Goal: Task Accomplishment & Management: Use online tool/utility

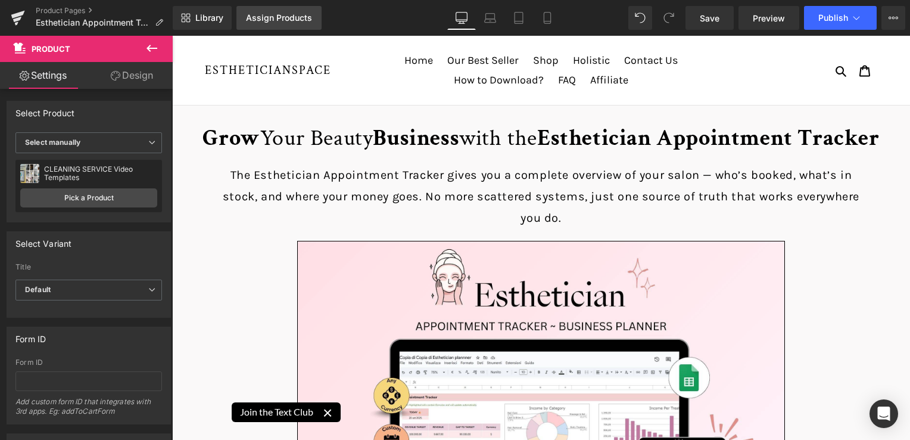
click at [281, 17] on div "Assign Products" at bounding box center [279, 18] width 66 height 10
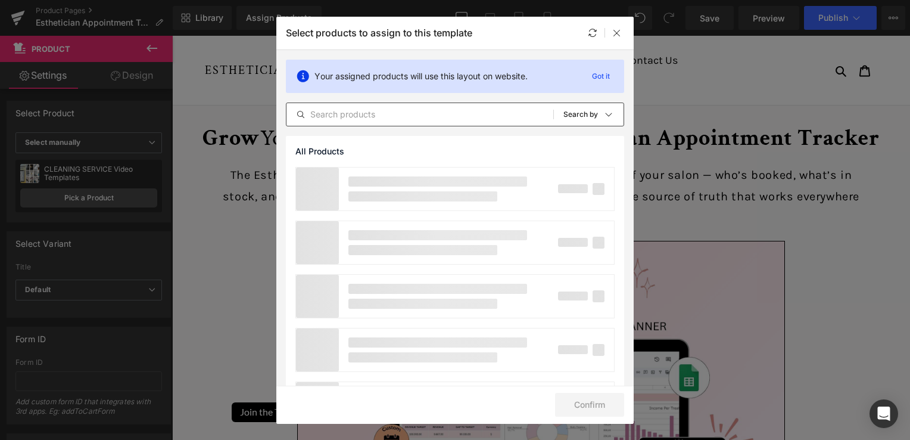
click at [342, 120] on input "text" at bounding box center [420, 114] width 267 height 14
type input "esthetic"
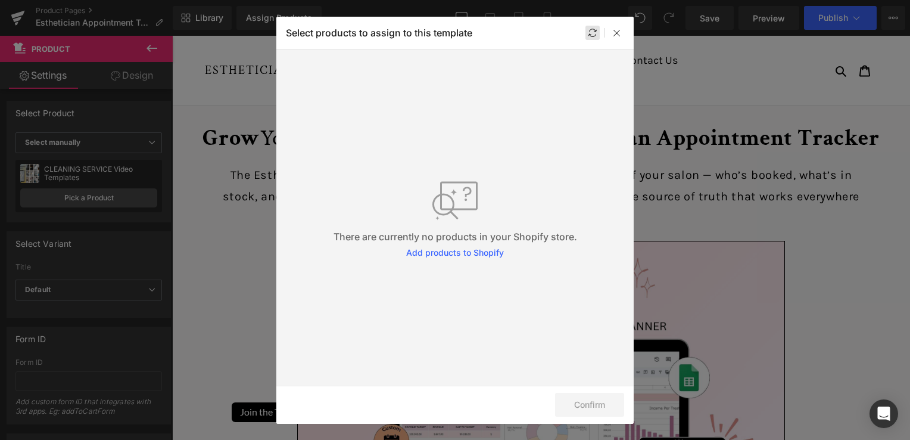
click at [595, 39] on div at bounding box center [593, 33] width 14 height 14
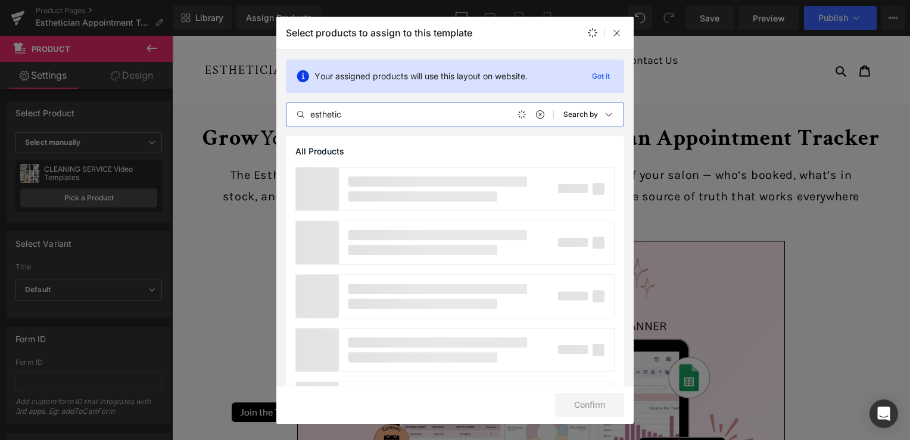
click at [386, 117] on input "esthetic" at bounding box center [420, 114] width 267 height 14
type input "esthetician appoit"
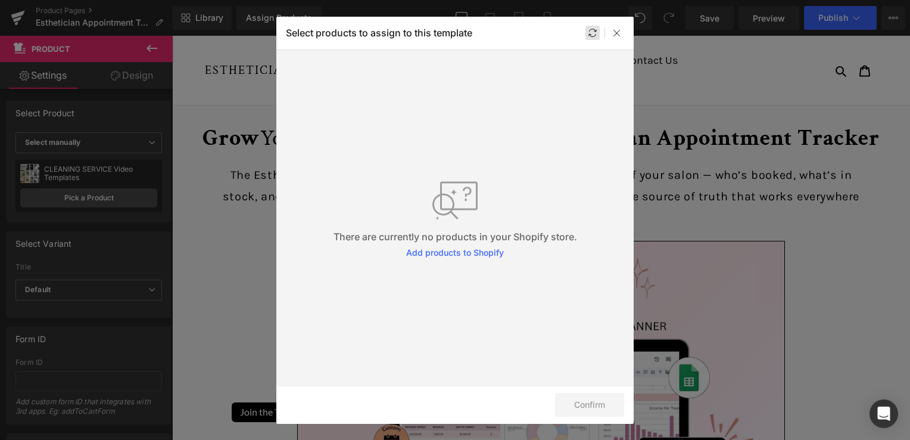
click at [589, 30] on icon at bounding box center [593, 33] width 10 height 10
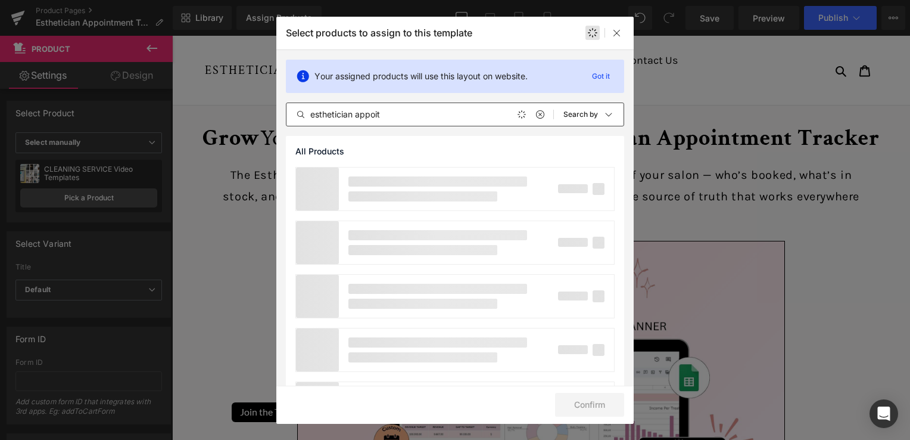
click at [394, 114] on input "esthetician appoit" at bounding box center [420, 114] width 267 height 14
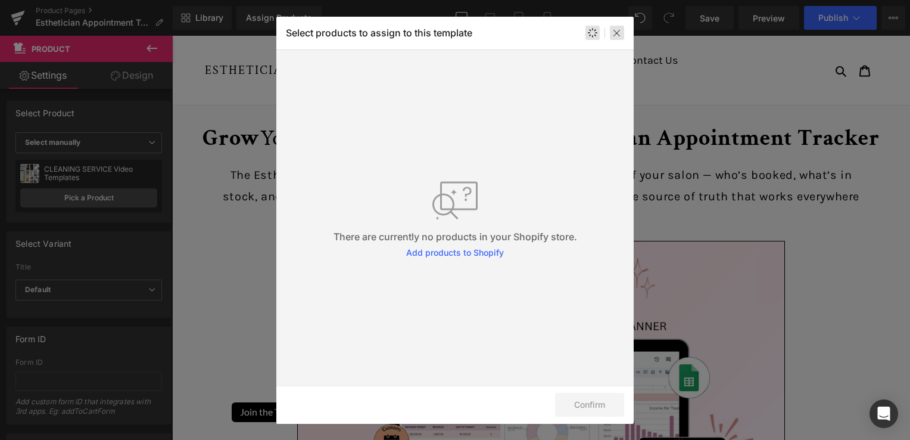
click at [619, 29] on icon at bounding box center [617, 33] width 10 height 10
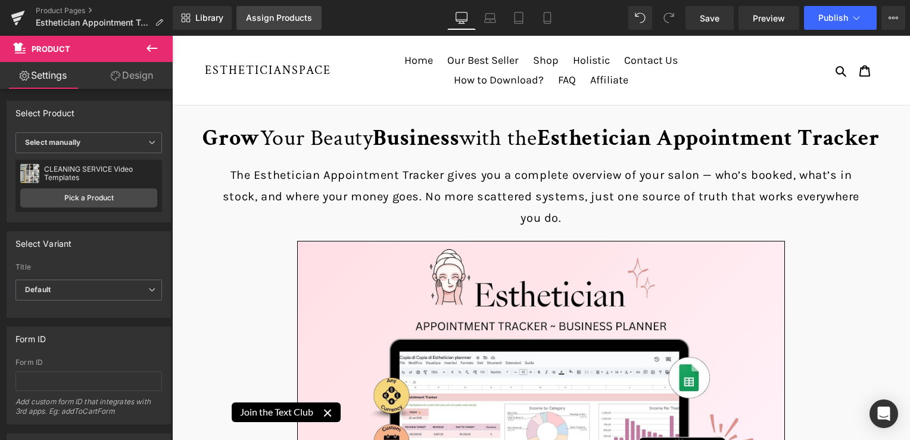
click at [280, 20] on div "Assign Products" at bounding box center [279, 18] width 66 height 10
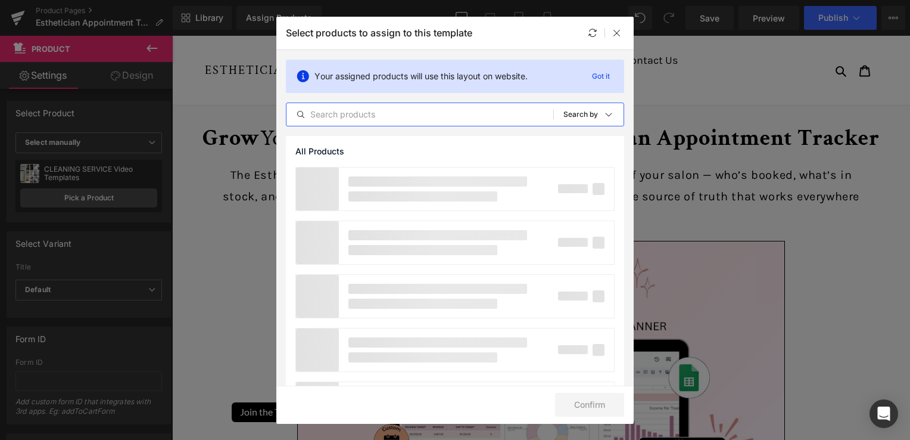
click at [357, 108] on input "text" at bounding box center [420, 114] width 267 height 14
click at [377, 117] on input "esthetician" at bounding box center [420, 114] width 267 height 14
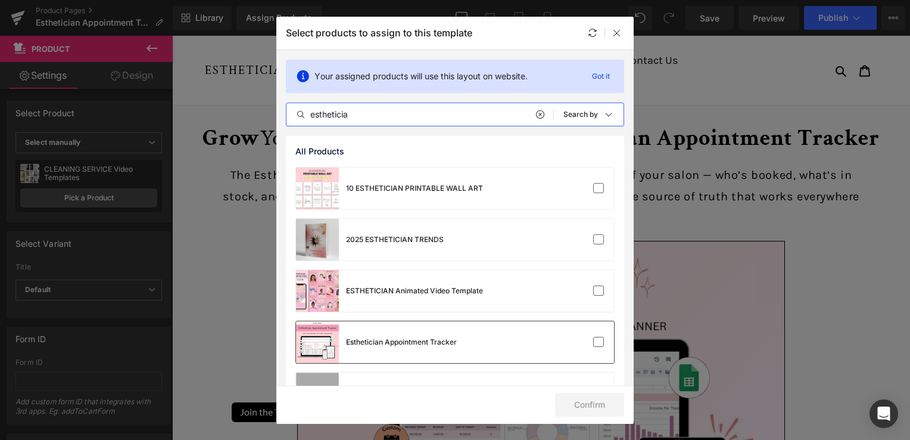
type input "estheticia"
click at [522, 336] on div "Esthetician Appointment Tracker" at bounding box center [455, 342] width 318 height 42
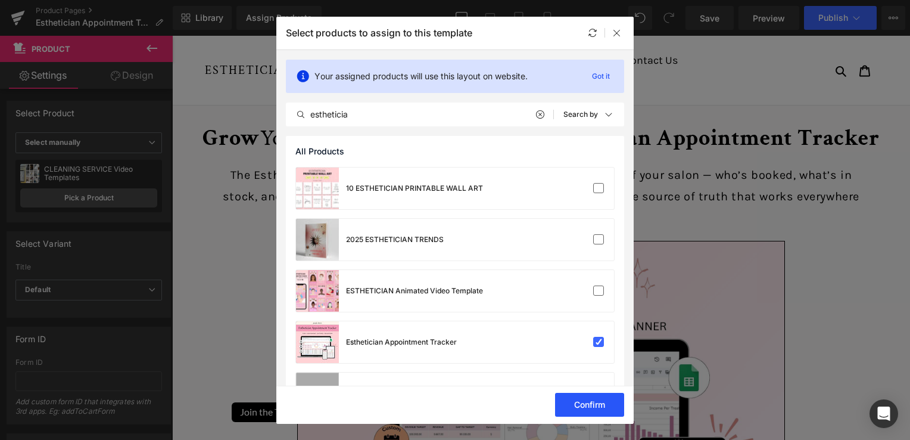
click at [598, 403] on button "Confirm" at bounding box center [589, 405] width 69 height 24
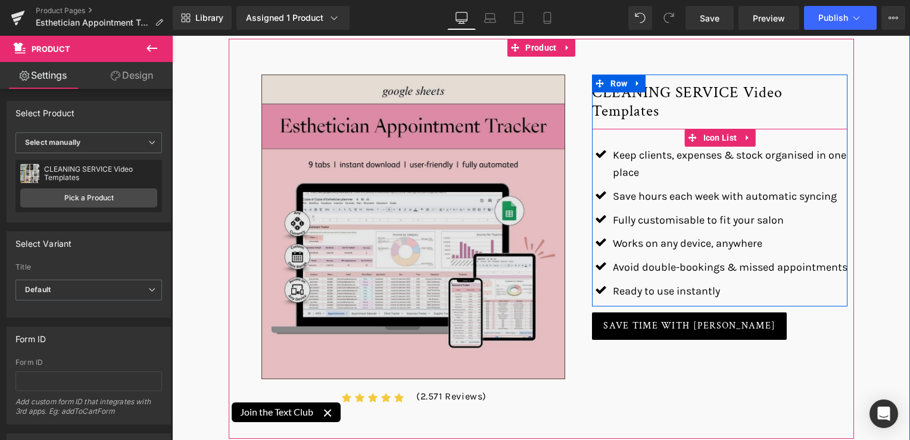
scroll to position [1013, 0]
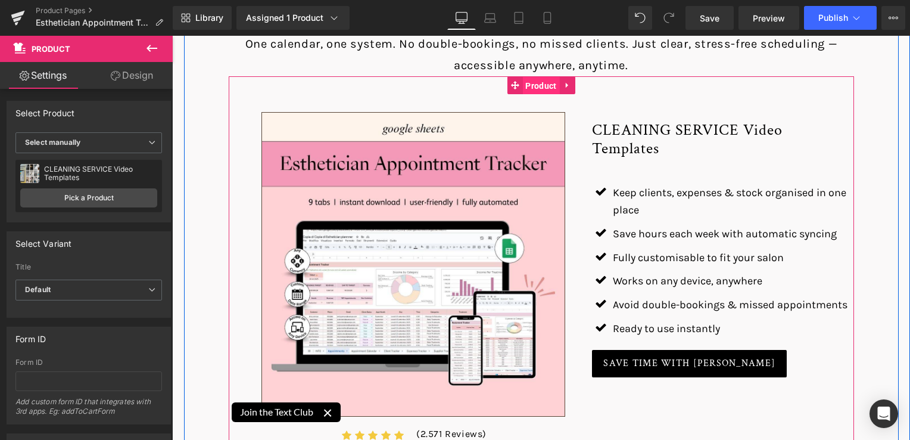
click at [546, 88] on span "Product" at bounding box center [540, 86] width 37 height 18
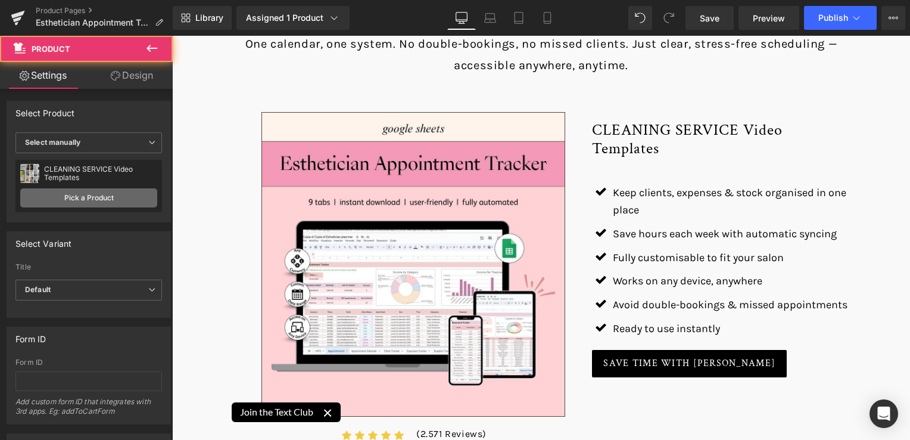
click at [102, 200] on link "Pick a Product" at bounding box center [88, 197] width 137 height 19
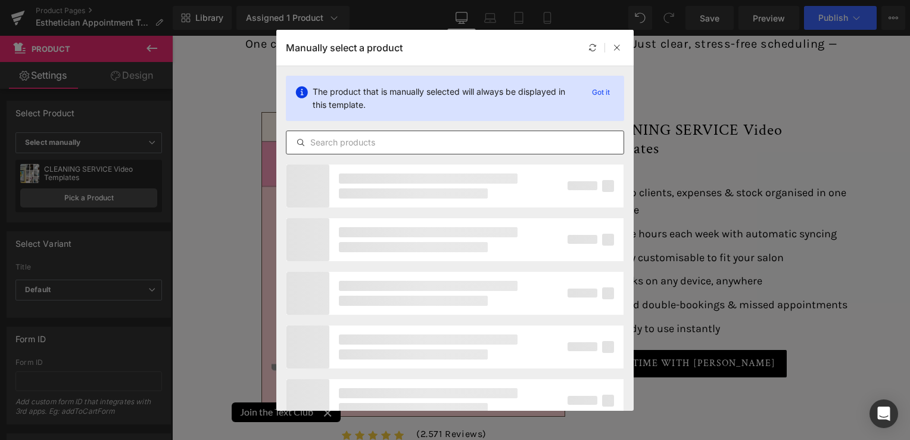
click at [334, 143] on input "text" at bounding box center [455, 142] width 337 height 14
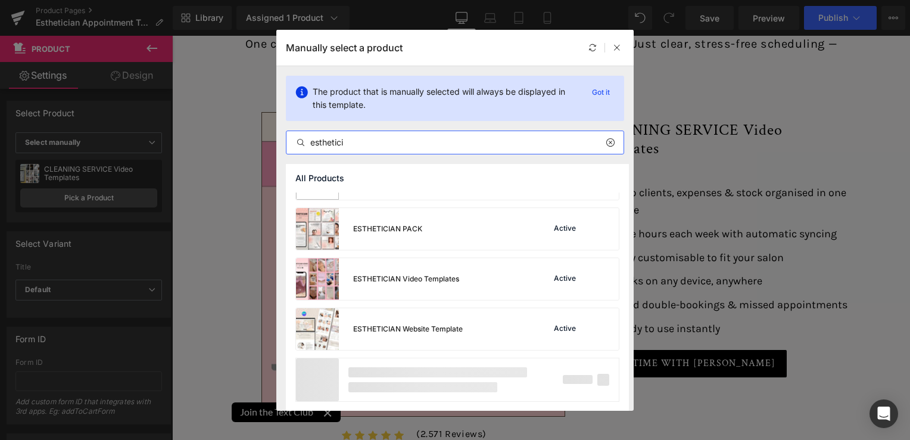
scroll to position [384, 0]
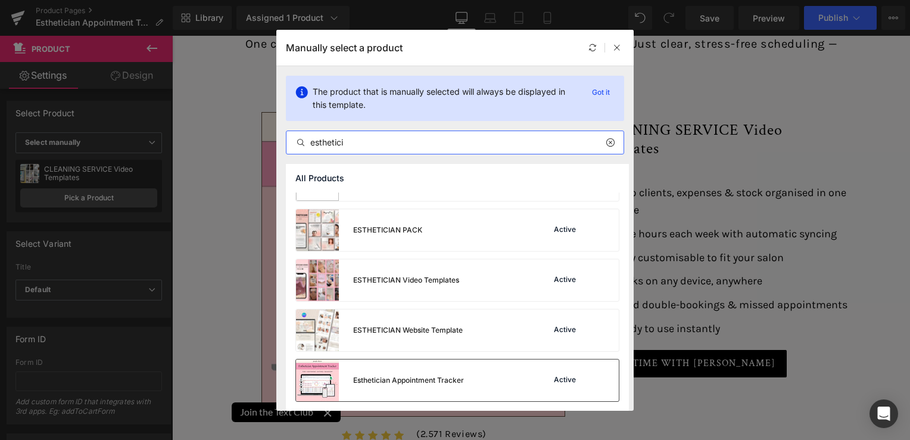
type input "esthetici"
click at [436, 371] on div "Esthetician Appointment Tracker" at bounding box center [380, 380] width 168 height 42
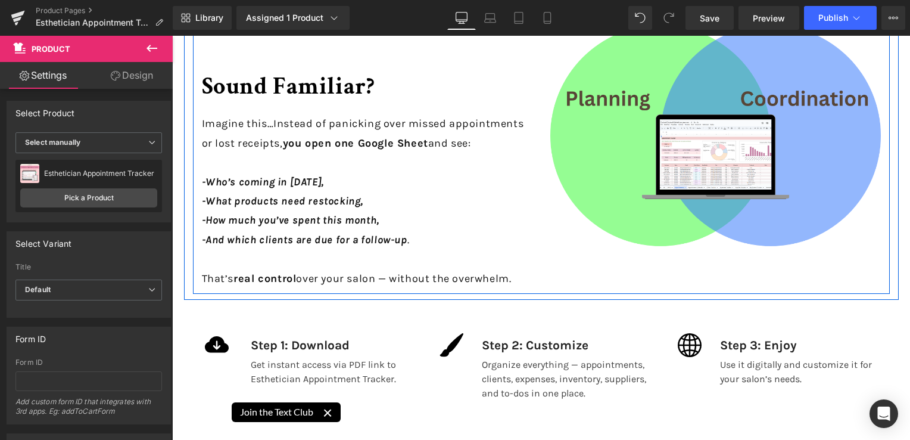
scroll to position [1668, 0]
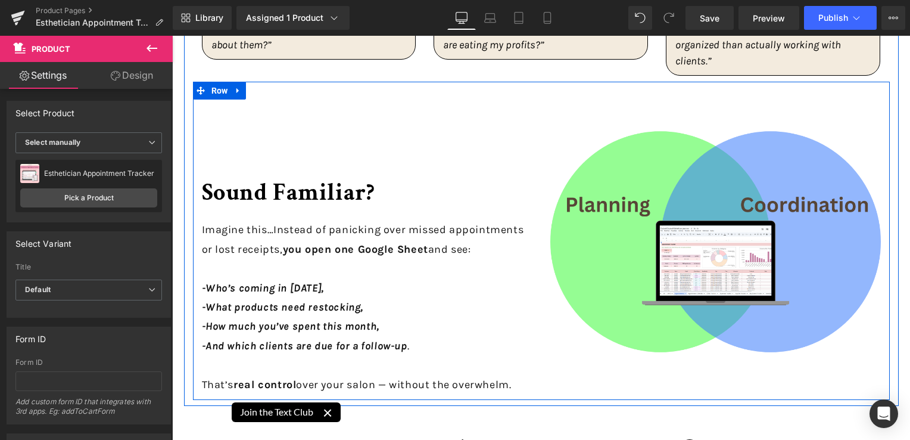
click at [685, 210] on div "Sound familiar? Heading Imagine this…Instead of panicking over missed appointme…" at bounding box center [541, 241] width 697 height 318
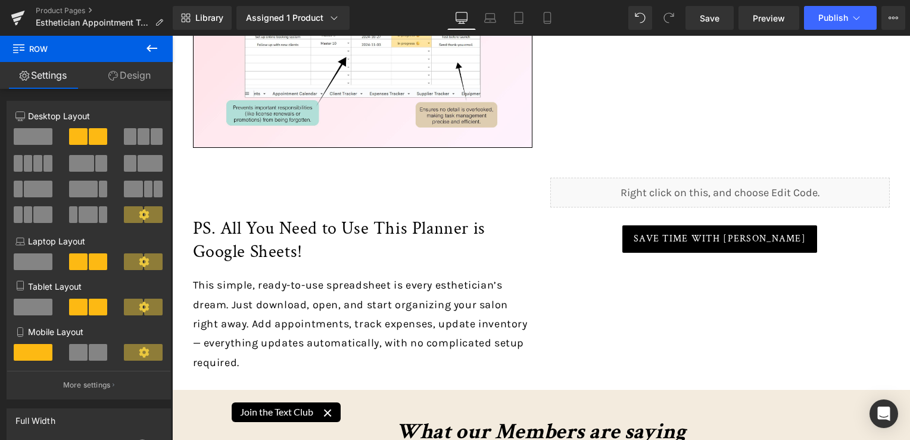
scroll to position [3932, 0]
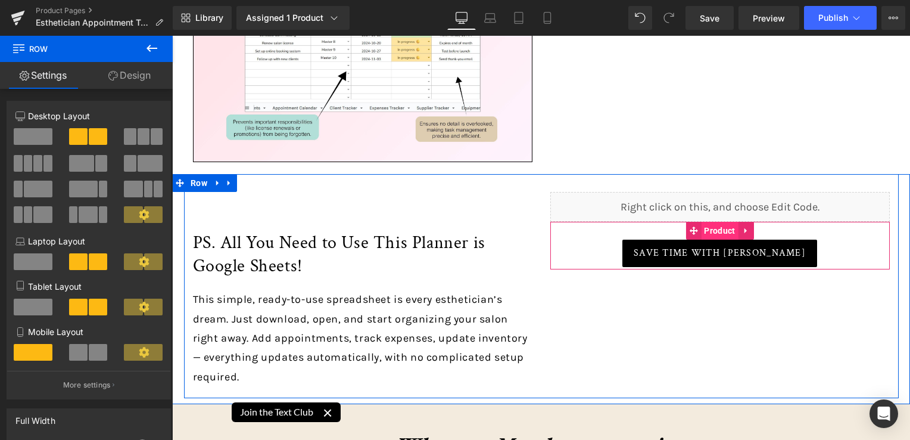
click at [713, 226] on span "Product" at bounding box center [719, 231] width 37 height 18
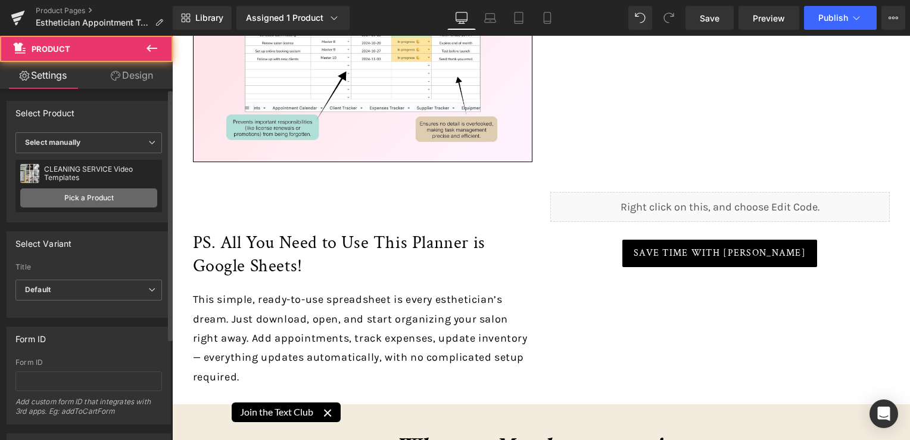
click at [117, 194] on link "Pick a Product" at bounding box center [88, 197] width 137 height 19
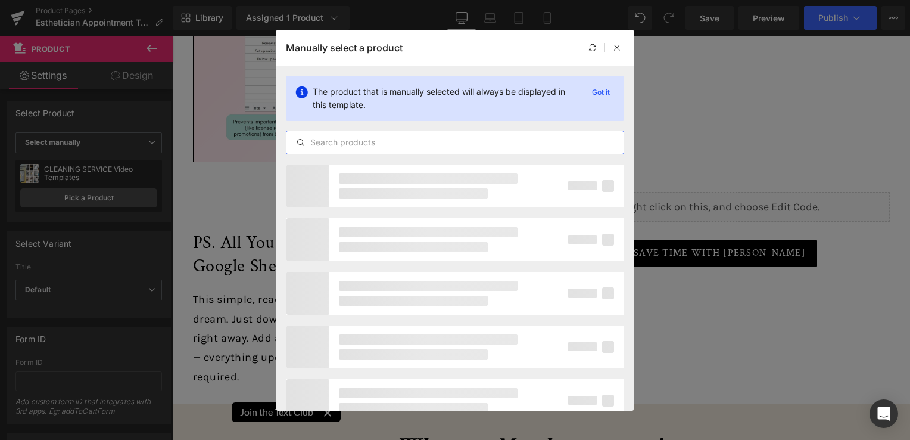
click at [404, 146] on input "text" at bounding box center [455, 142] width 337 height 14
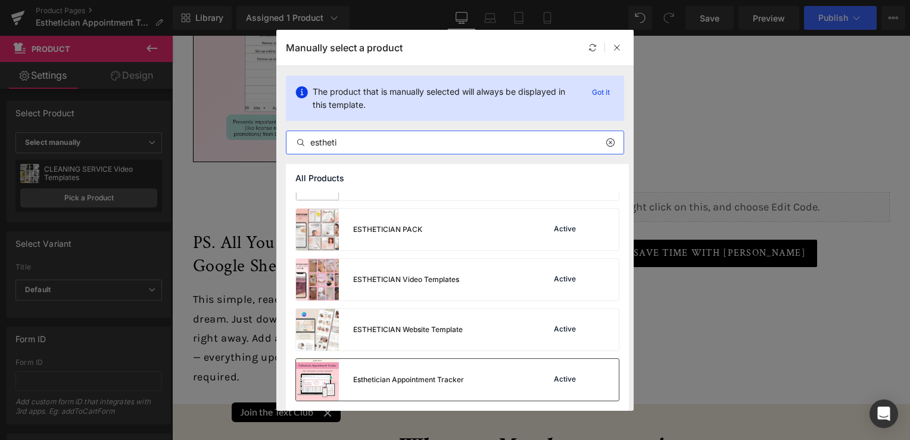
type input "estheti"
click at [437, 316] on div "ESTHETICIAN Website Template" at bounding box center [379, 330] width 167 height 42
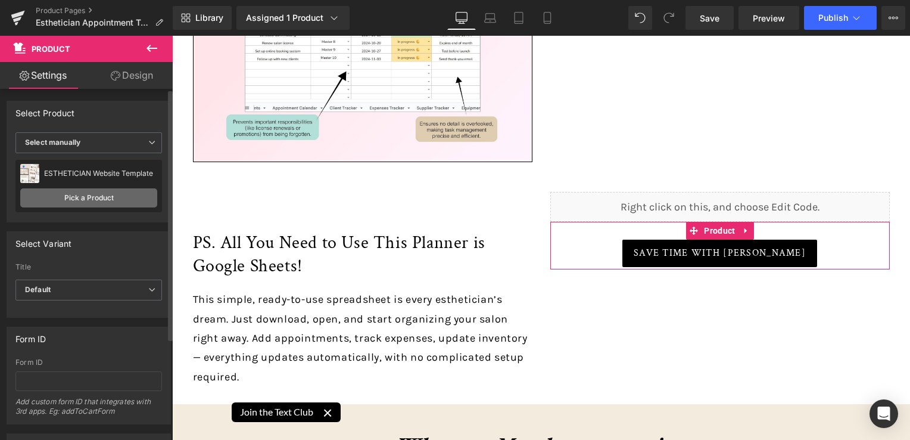
click at [109, 195] on link "Pick a Product" at bounding box center [88, 197] width 137 height 19
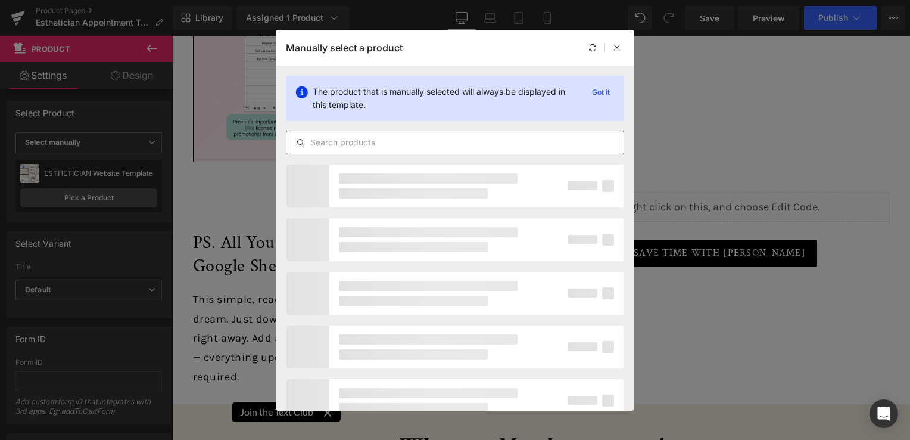
click at [484, 144] on input "text" at bounding box center [455, 142] width 337 height 14
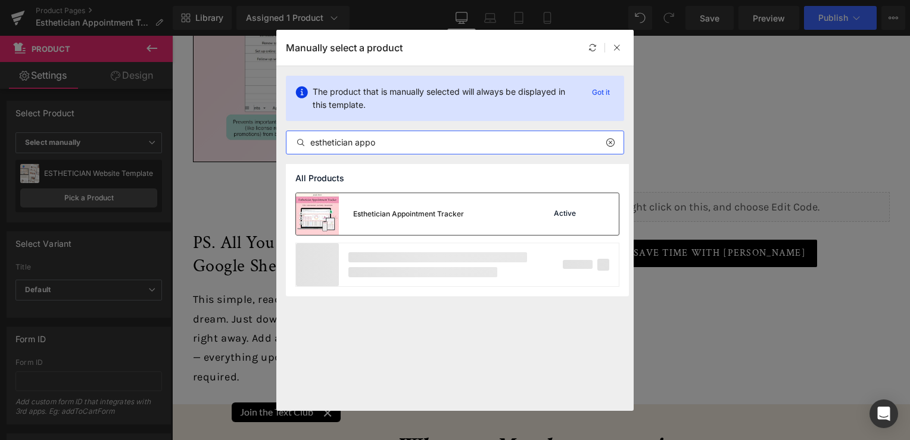
type input "esthetician appo"
click at [497, 204] on div "Esthetician Appointment Tracker Active" at bounding box center [457, 214] width 323 height 42
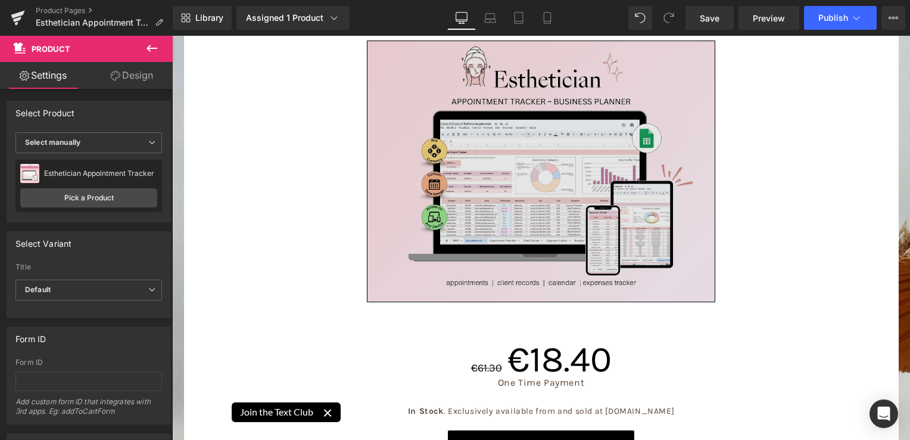
scroll to position [5719, 0]
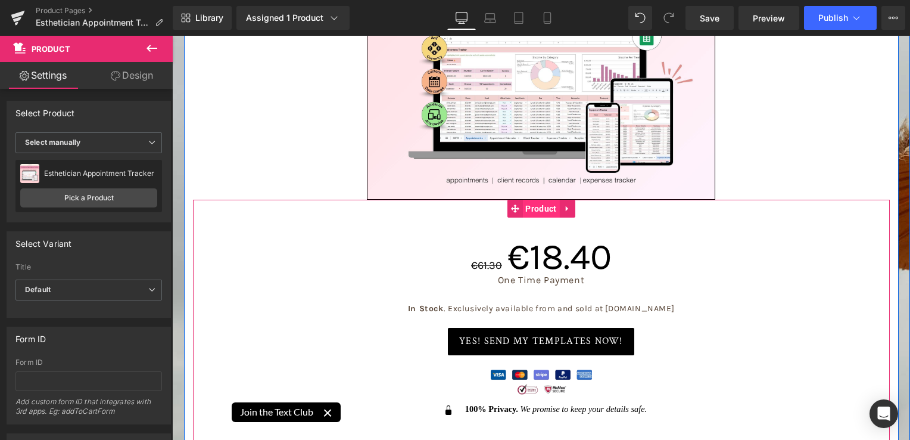
click at [540, 200] on span "Product" at bounding box center [540, 209] width 37 height 18
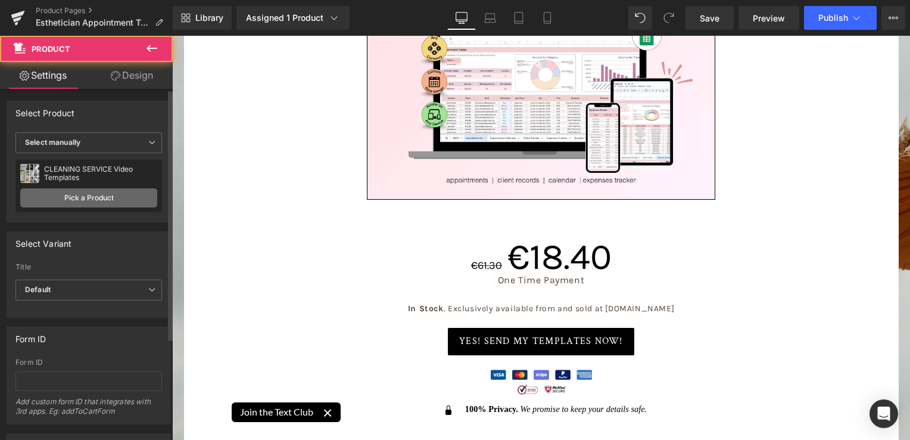
click at [139, 202] on link "Pick a Product" at bounding box center [88, 197] width 137 height 19
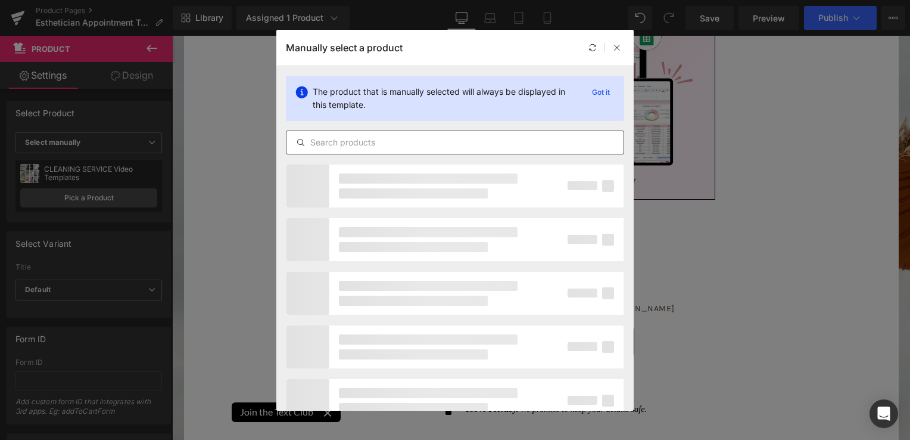
click at [361, 142] on input "text" at bounding box center [455, 142] width 337 height 14
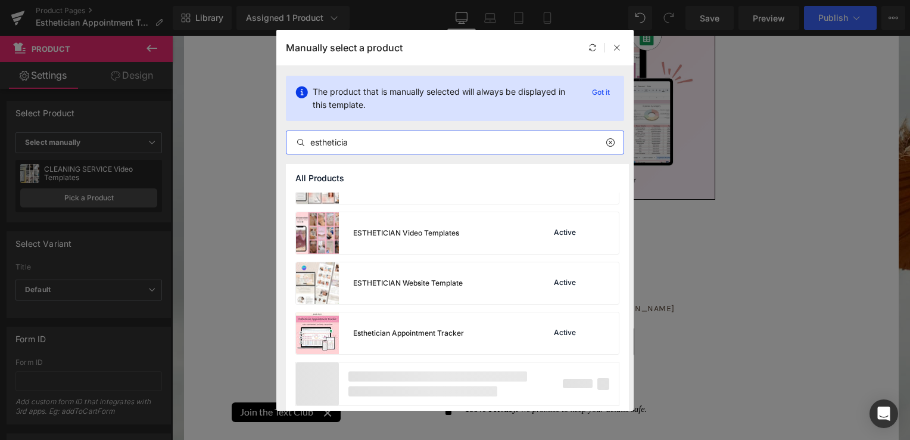
scroll to position [436, 0]
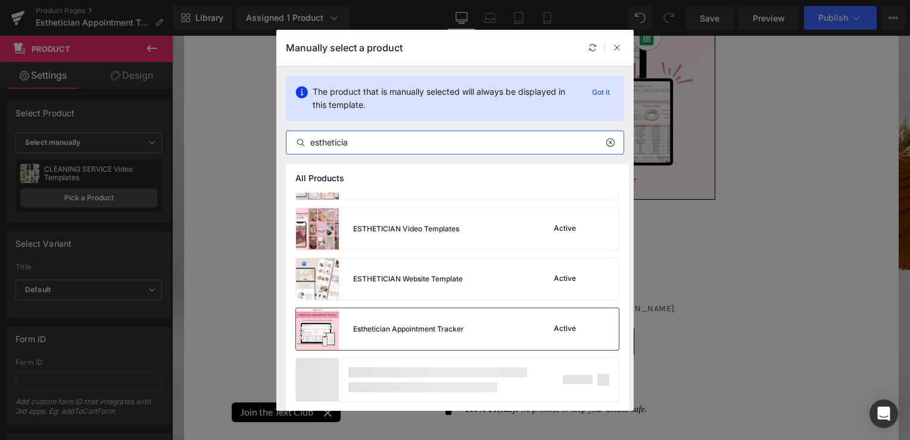
type input "estheticia"
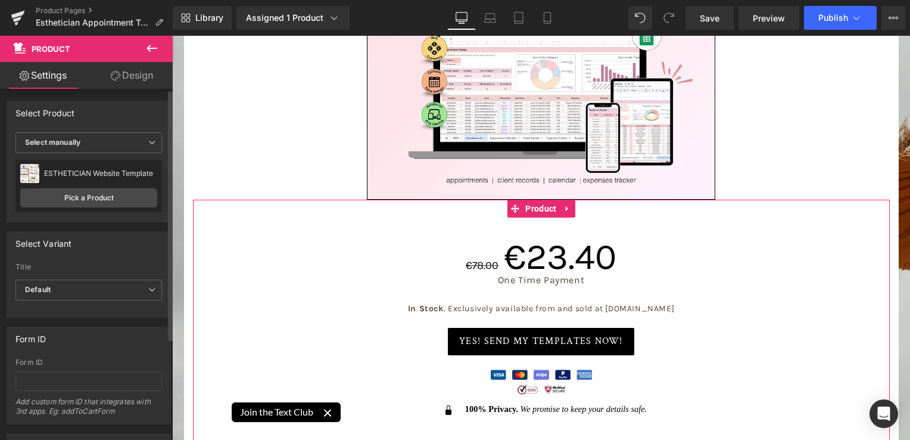
click at [123, 178] on div "ESTHETICIAN Website Template" at bounding box center [100, 173] width 113 height 8
click at [127, 194] on link "Pick a Product" at bounding box center [88, 197] width 137 height 19
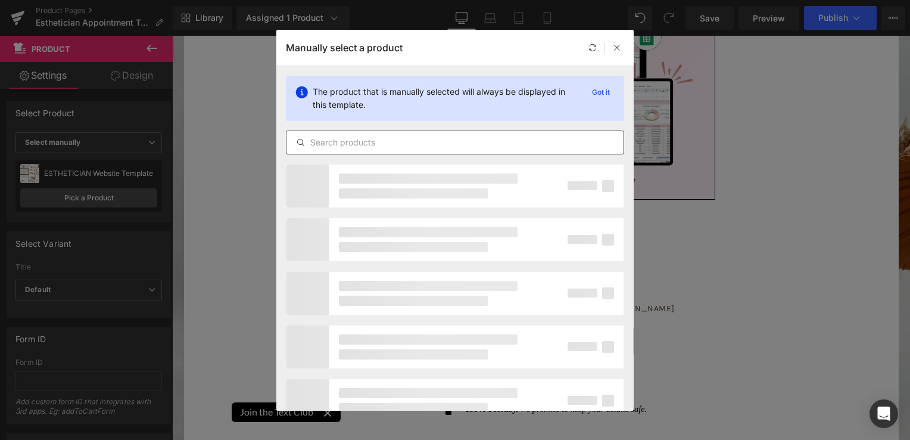
click at [393, 141] on input "text" at bounding box center [455, 142] width 337 height 14
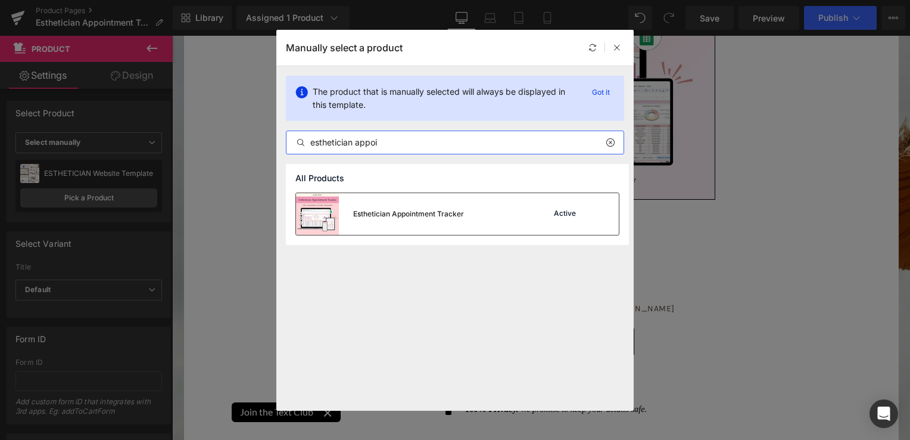
type input "esthetician appoi"
click at [409, 221] on div "Esthetician Appointment Tracker" at bounding box center [380, 214] width 168 height 42
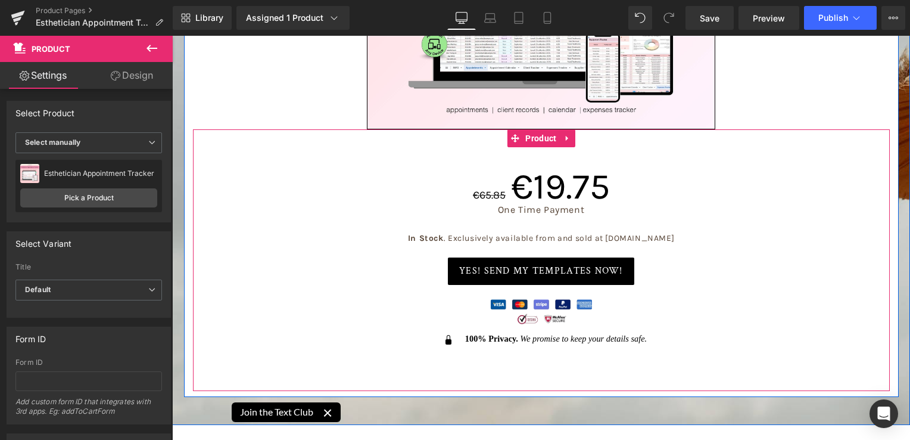
scroll to position [5958, 0]
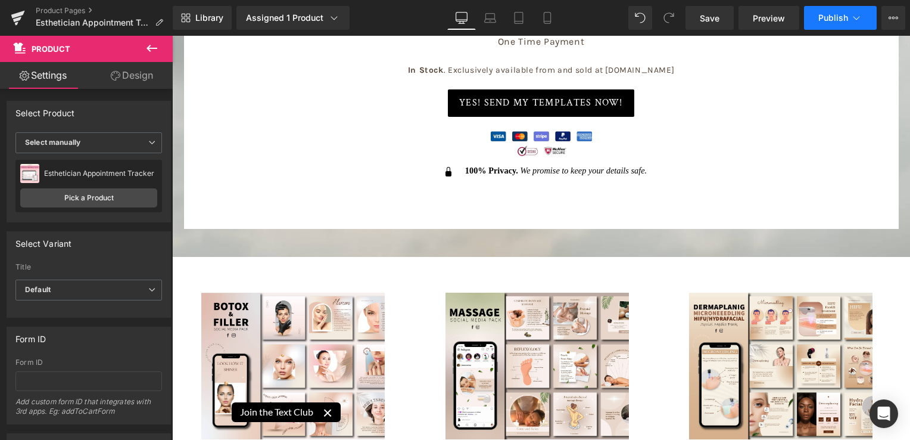
click at [833, 24] on button "Publish" at bounding box center [840, 18] width 73 height 24
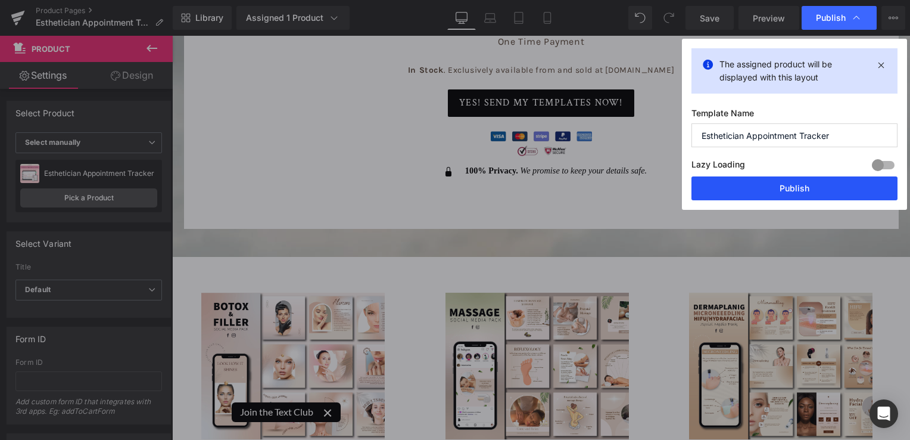
click at [801, 182] on button "Publish" at bounding box center [795, 188] width 206 height 24
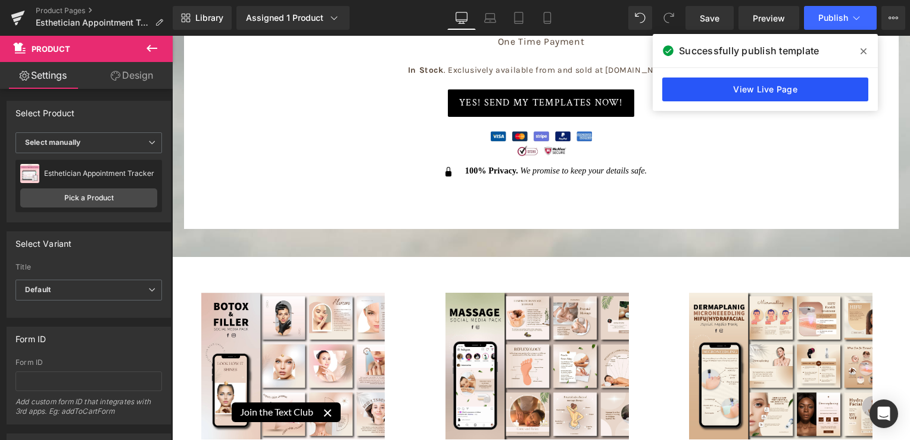
click at [778, 94] on link "View Live Page" at bounding box center [765, 89] width 206 height 24
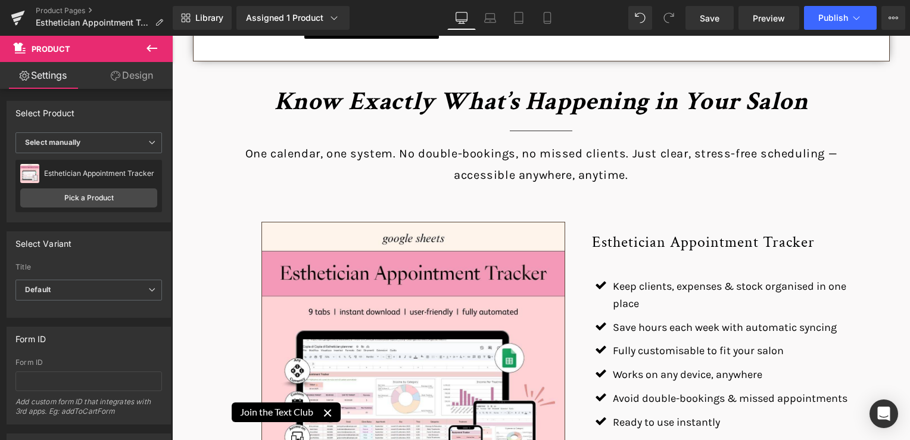
scroll to position [0, 0]
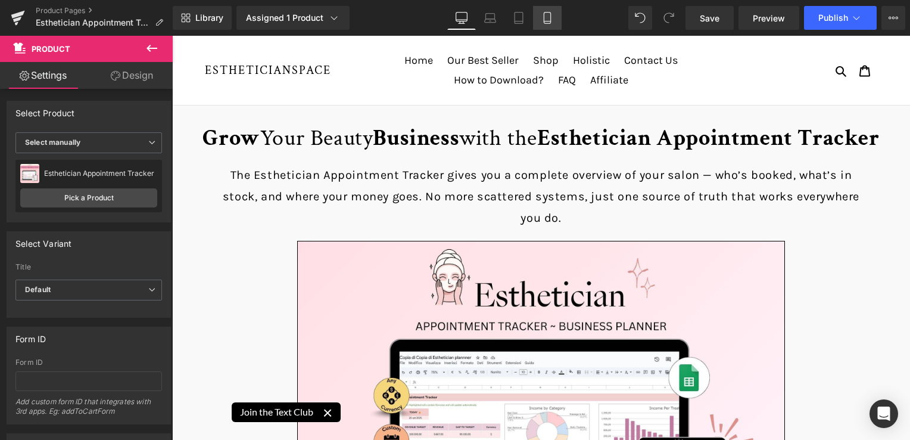
click at [550, 15] on icon at bounding box center [547, 18] width 7 height 11
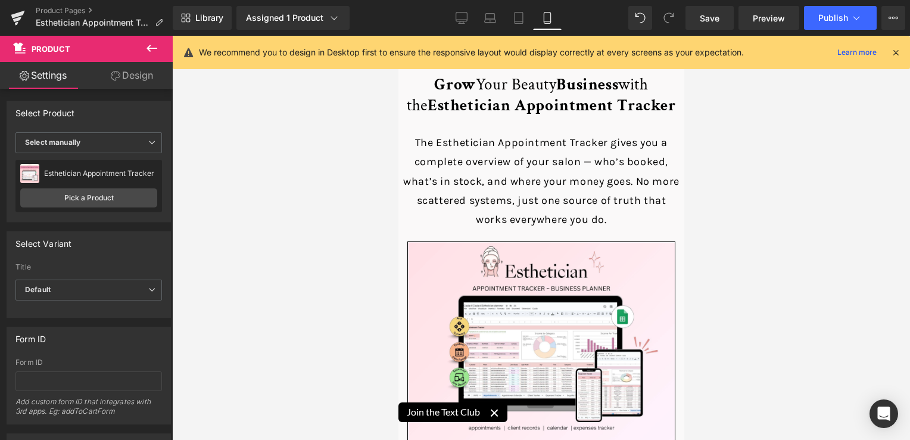
drag, startPoint x: 679, startPoint y: 377, endPoint x: 1184, endPoint y: 87, distance: 582.3
click at [888, 54] on div "We recommend you to design in Desktop first to ensure the responsive layout wou…" at bounding box center [545, 52] width 692 height 14
click at [898, 50] on icon at bounding box center [896, 52] width 11 height 11
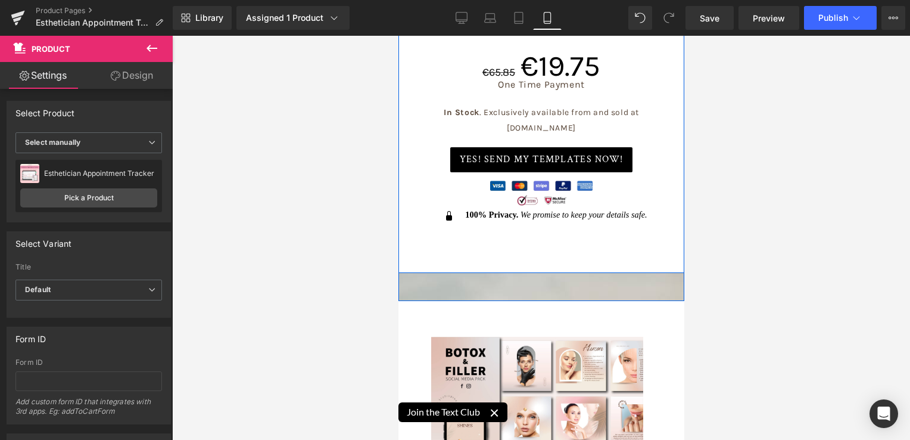
scroll to position [8341, 0]
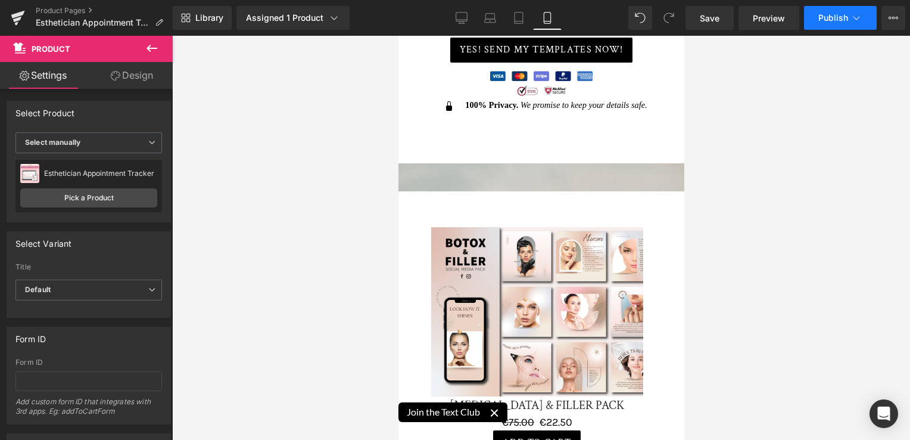
click at [846, 24] on button "Publish" at bounding box center [840, 18] width 73 height 24
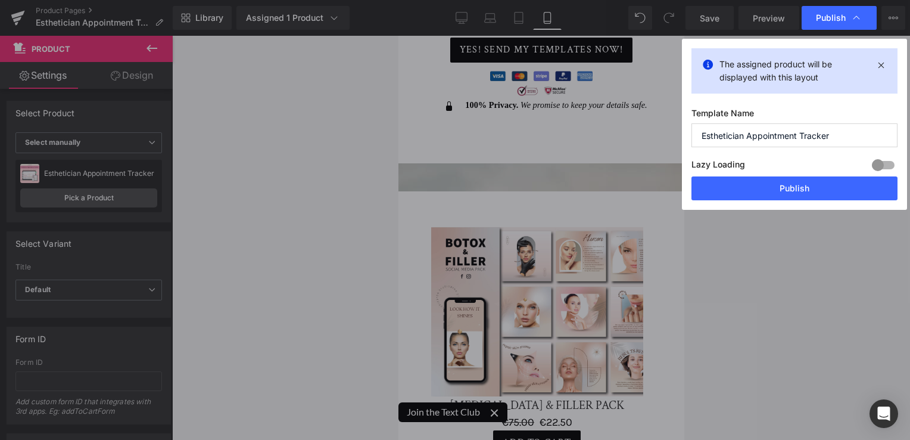
click at [841, 186] on button "Publish" at bounding box center [795, 188] width 206 height 24
